Goal: Task Accomplishment & Management: Use online tool/utility

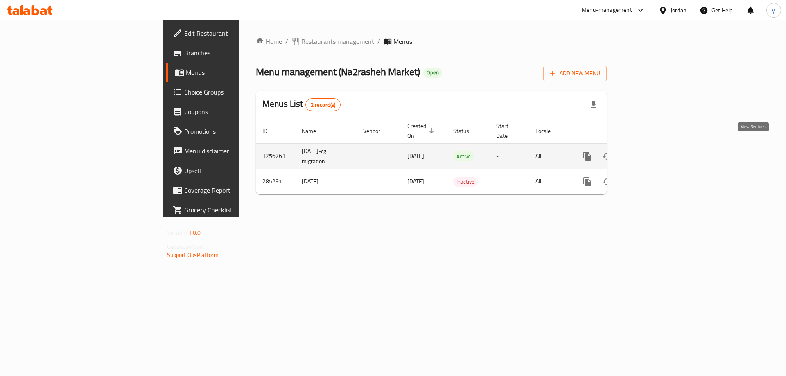
click at [651, 151] on icon "enhanced table" at bounding box center [646, 156] width 10 height 10
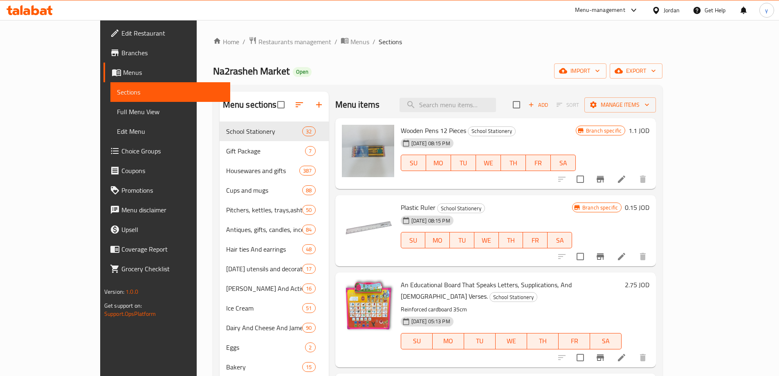
click at [122, 151] on span "Choice Groups" at bounding box center [173, 151] width 102 height 10
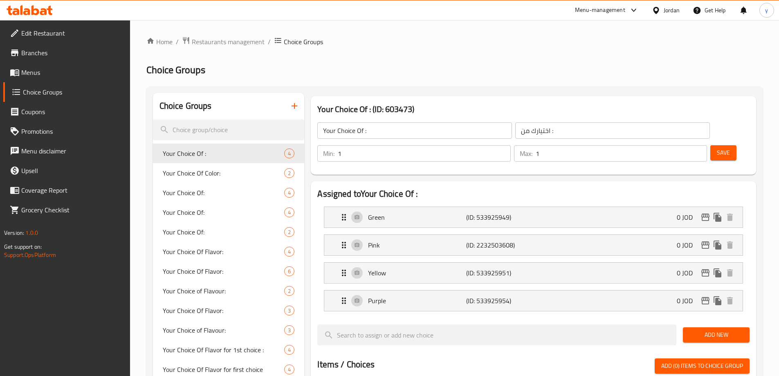
click at [204, 164] on div "Your Choice Of Color: 2" at bounding box center [229, 173] width 152 height 20
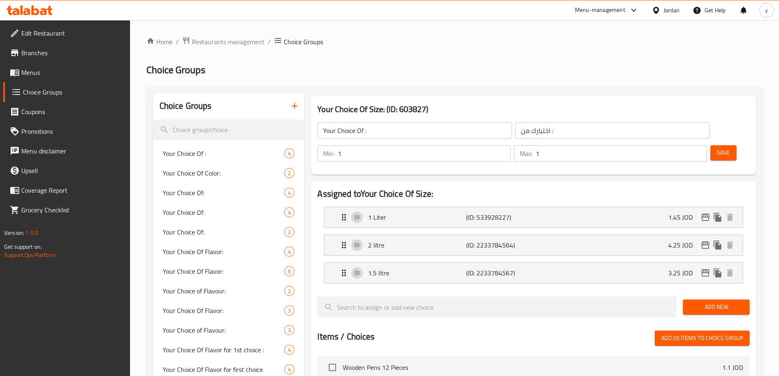
type input "Your Choice Of Size:"
type input "إختيارك من الحجم:"
type input "1"
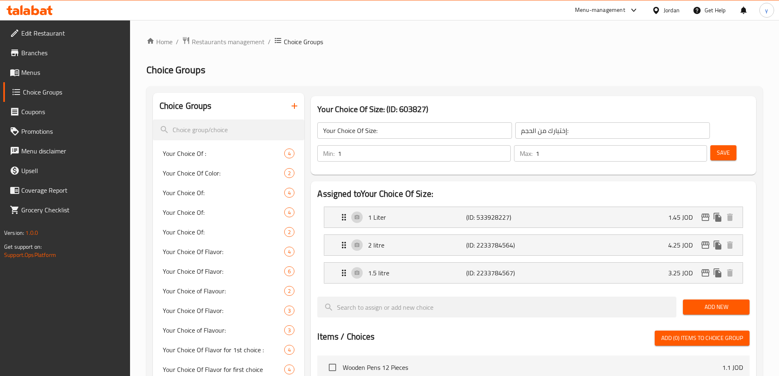
click at [203, 214] on span "Your Choice Of:" at bounding box center [224, 212] width 122 height 10
click at [216, 260] on div "Your Choice Of Flavor: 4" at bounding box center [229, 252] width 152 height 20
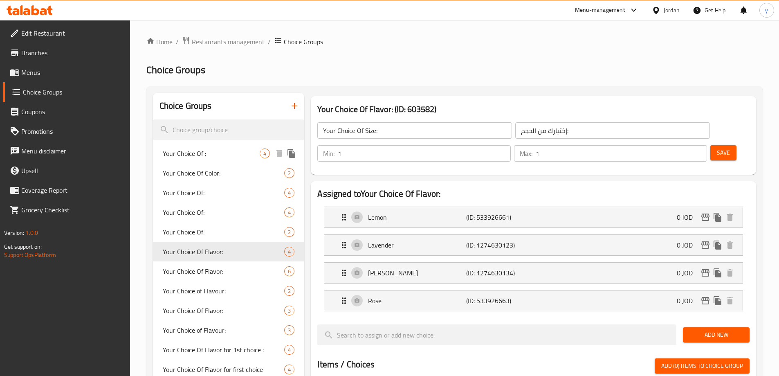
type input "Your Choice Of Flavor:"
type input "اختيارك من النكهة:"
type input "4"
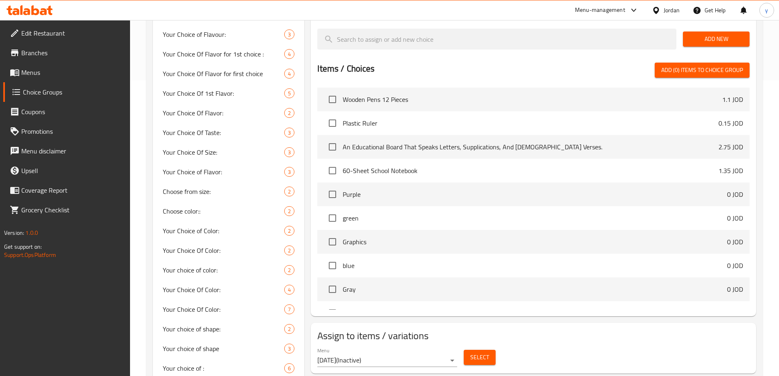
scroll to position [368, 0]
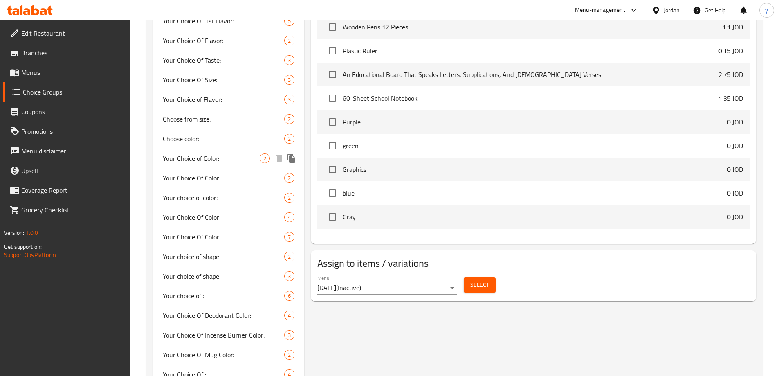
click at [208, 160] on span "Your Choice of Color:" at bounding box center [211, 158] width 97 height 10
click at [218, 173] on span "Your Choice Of Color:" at bounding box center [224, 178] width 122 height 10
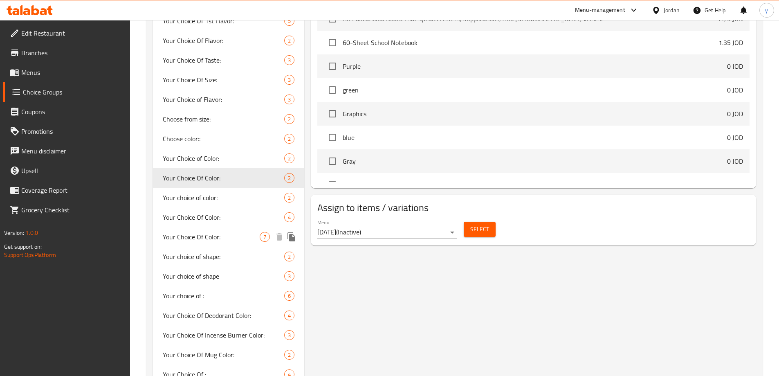
type input "Your Choice Of Color:"
type input "اختيارك من اللون:"
type input "0"
type input "2"
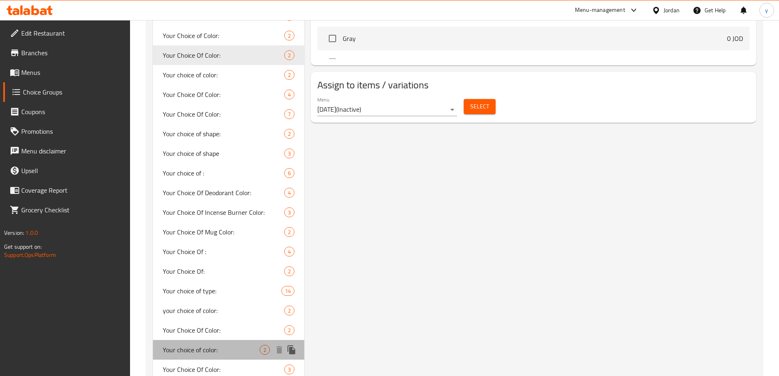
click at [207, 346] on span "Your choice of color:" at bounding box center [211, 350] width 97 height 10
type input "Your choice of color:"
type input "1"
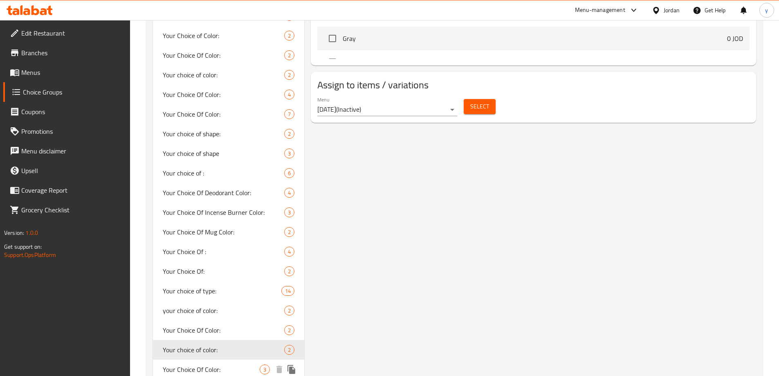
scroll to position [818, 0]
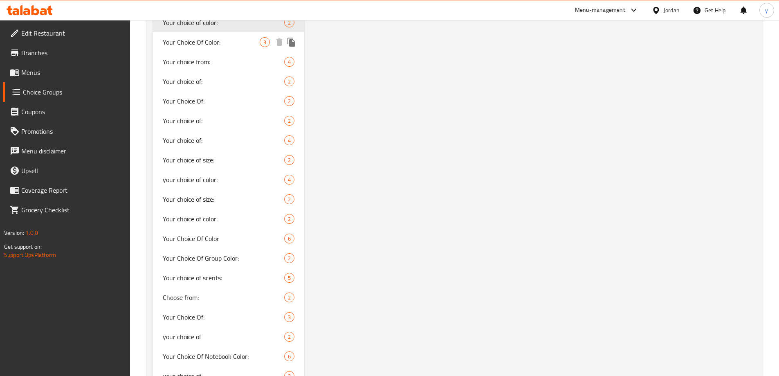
click at [204, 42] on span "Your Choice Of Color:" at bounding box center [211, 42] width 97 height 10
type input "Your Choice Of Color:"
type input "3"
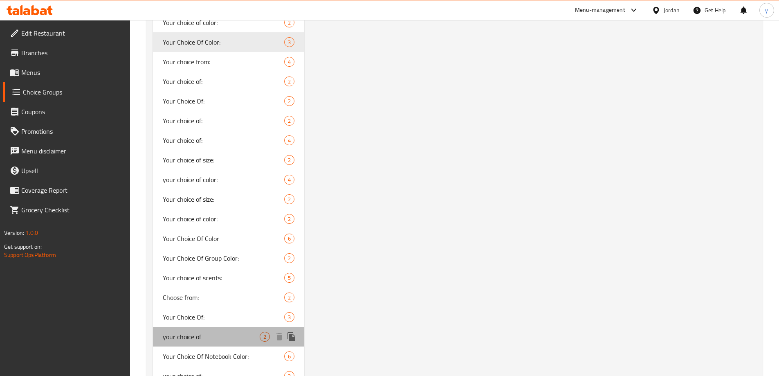
click at [209, 333] on span "your choice of" at bounding box center [211, 337] width 97 height 10
click at [204, 336] on span "your choice of" at bounding box center [211, 337] width 97 height 10
type input "your choice of"
type input "اختيارك من"
type input "1"
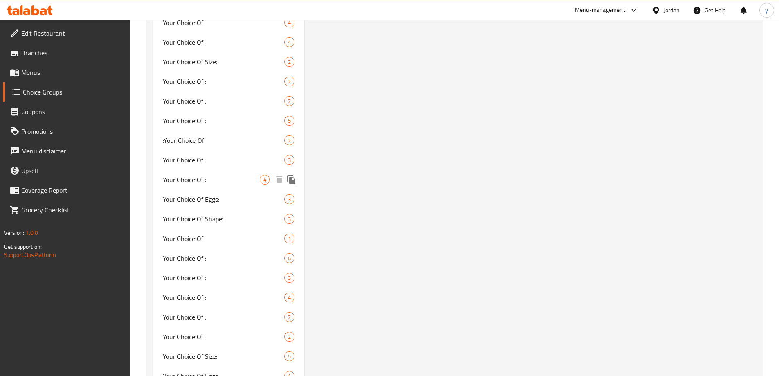
scroll to position [1350, 0]
click at [236, 279] on span "Your Choice Of :" at bounding box center [211, 276] width 97 height 10
type input "Your Choice Of :"
type input "اختيارك من:"
type input "5"
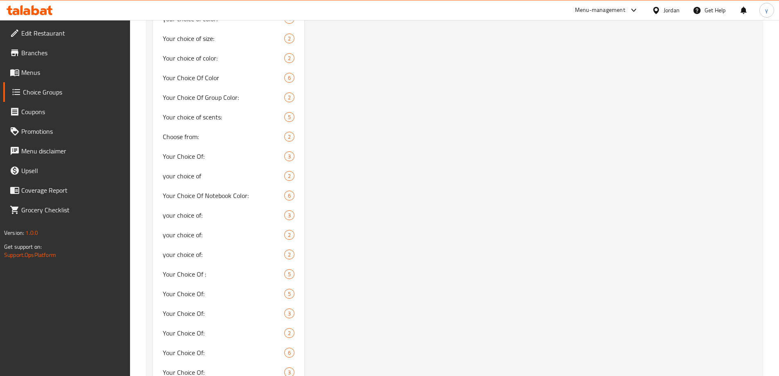
scroll to position [1105, 0]
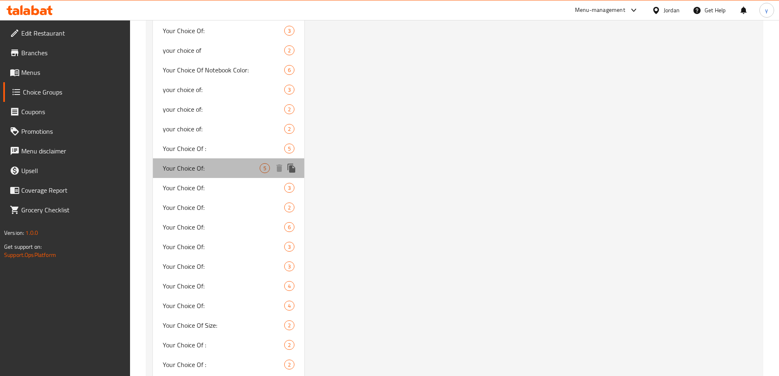
click at [212, 165] on span "Your Choice Of:" at bounding box center [211, 168] width 97 height 10
type input "Your Choice Of:"
type input "1"
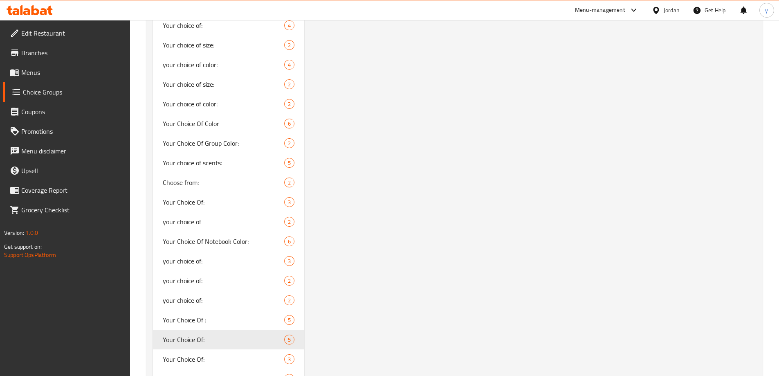
scroll to position [1023, 0]
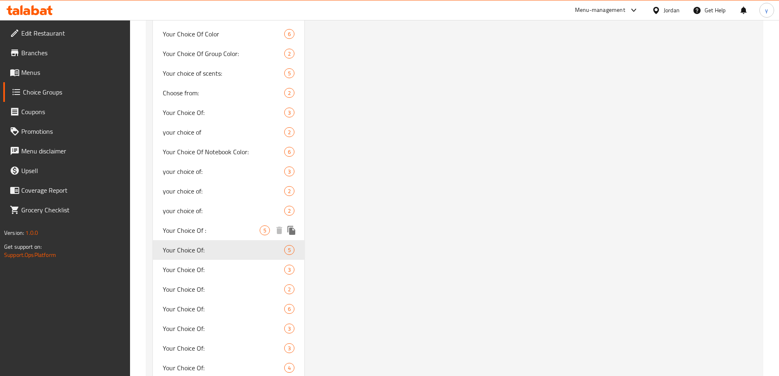
click at [240, 232] on span "Your Choice Of :" at bounding box center [211, 230] width 97 height 10
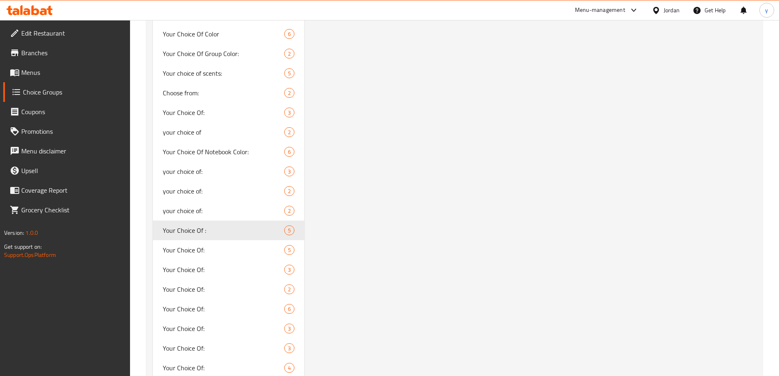
type input "Your Choice Of :"
type input "اختيارك من :"
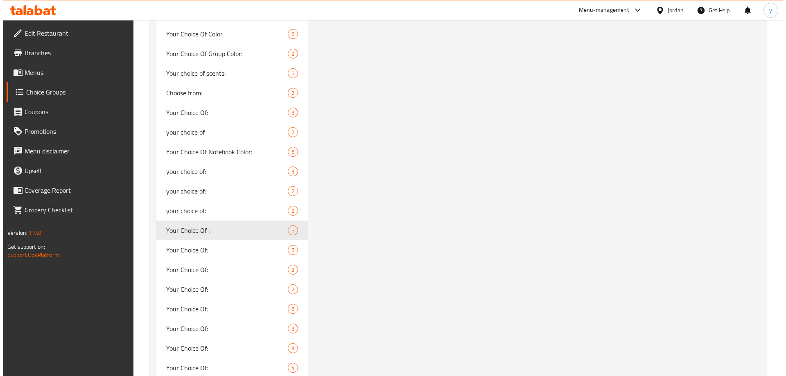
scroll to position [0, 0]
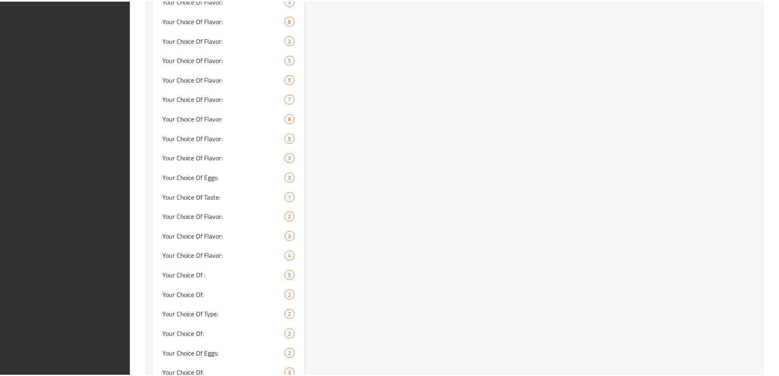
scroll to position [8807, 0]
